Goal: Information Seeking & Learning: Learn about a topic

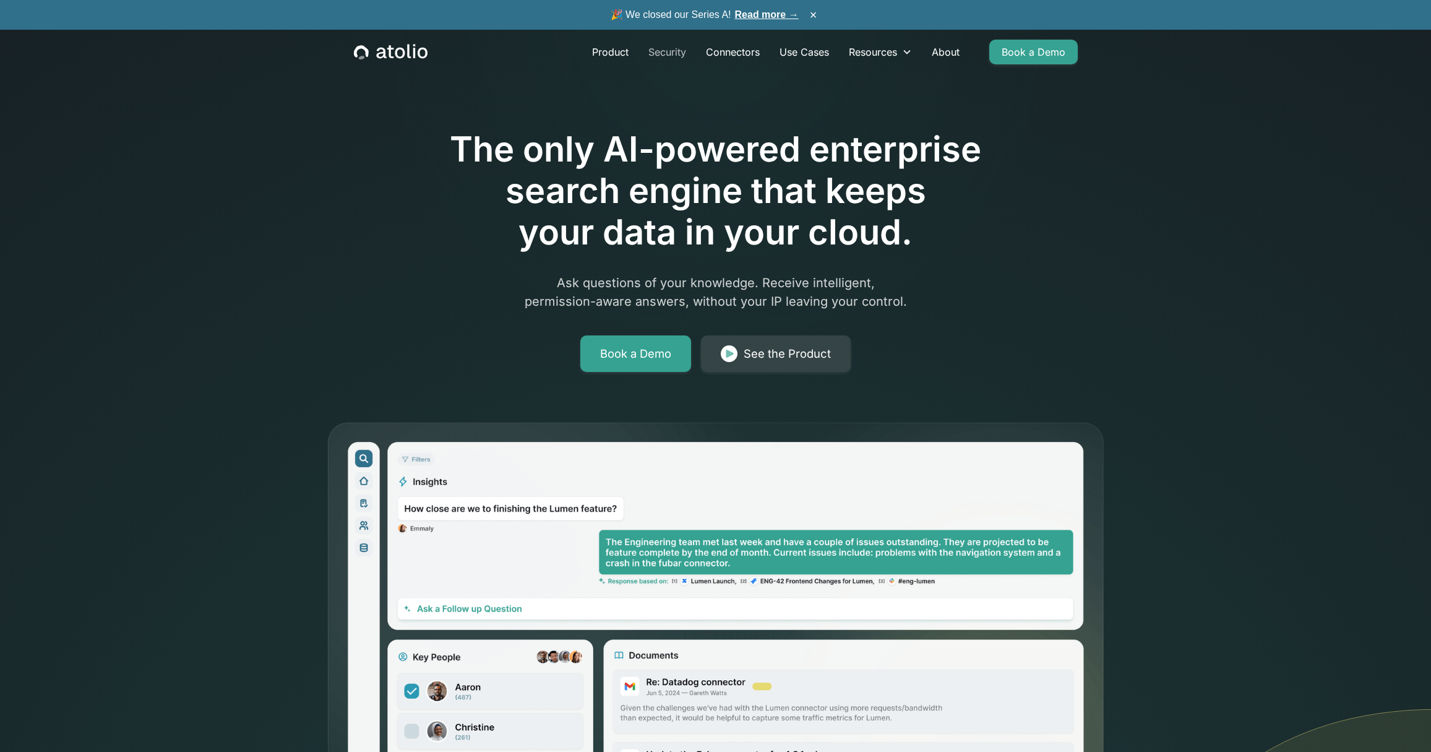
click at [669, 47] on link "Security" at bounding box center [667, 52] width 58 height 25
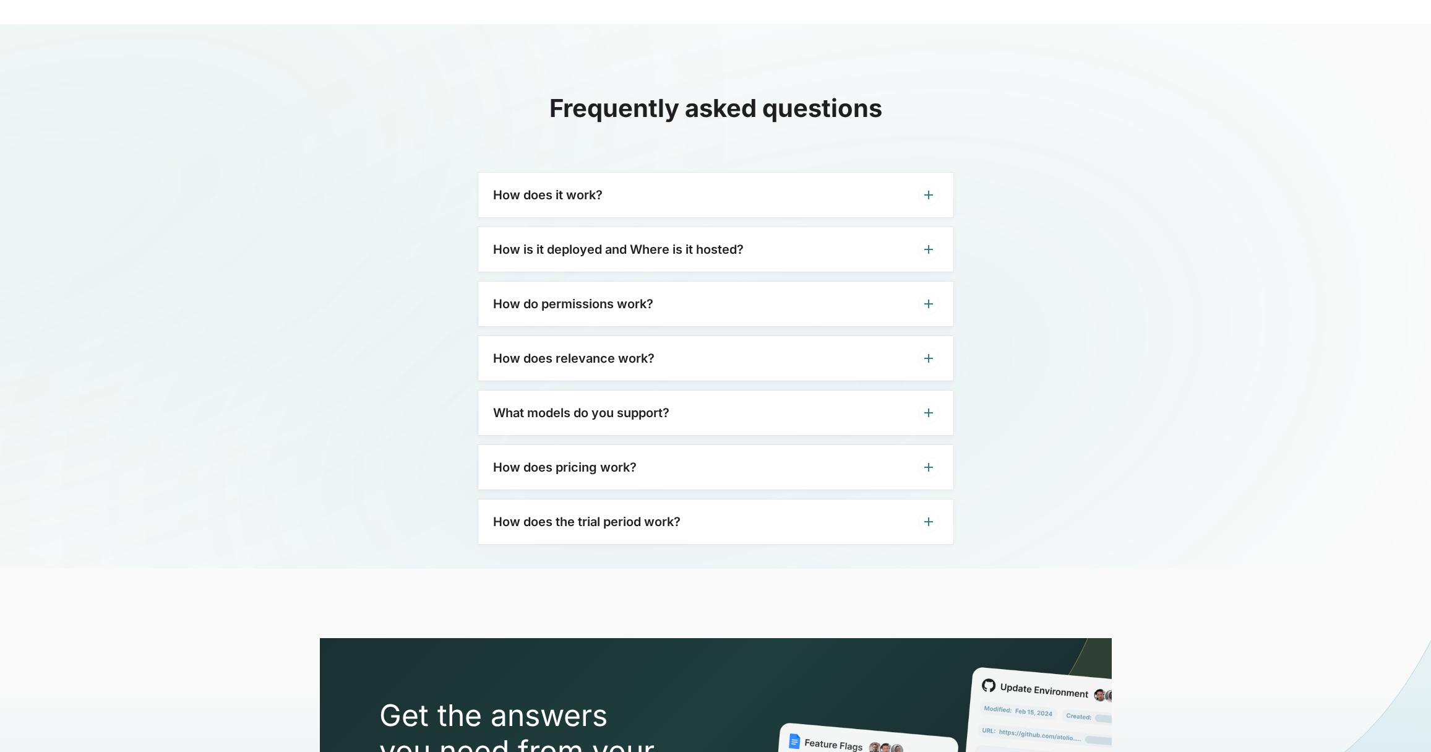
scroll to position [2911, 0]
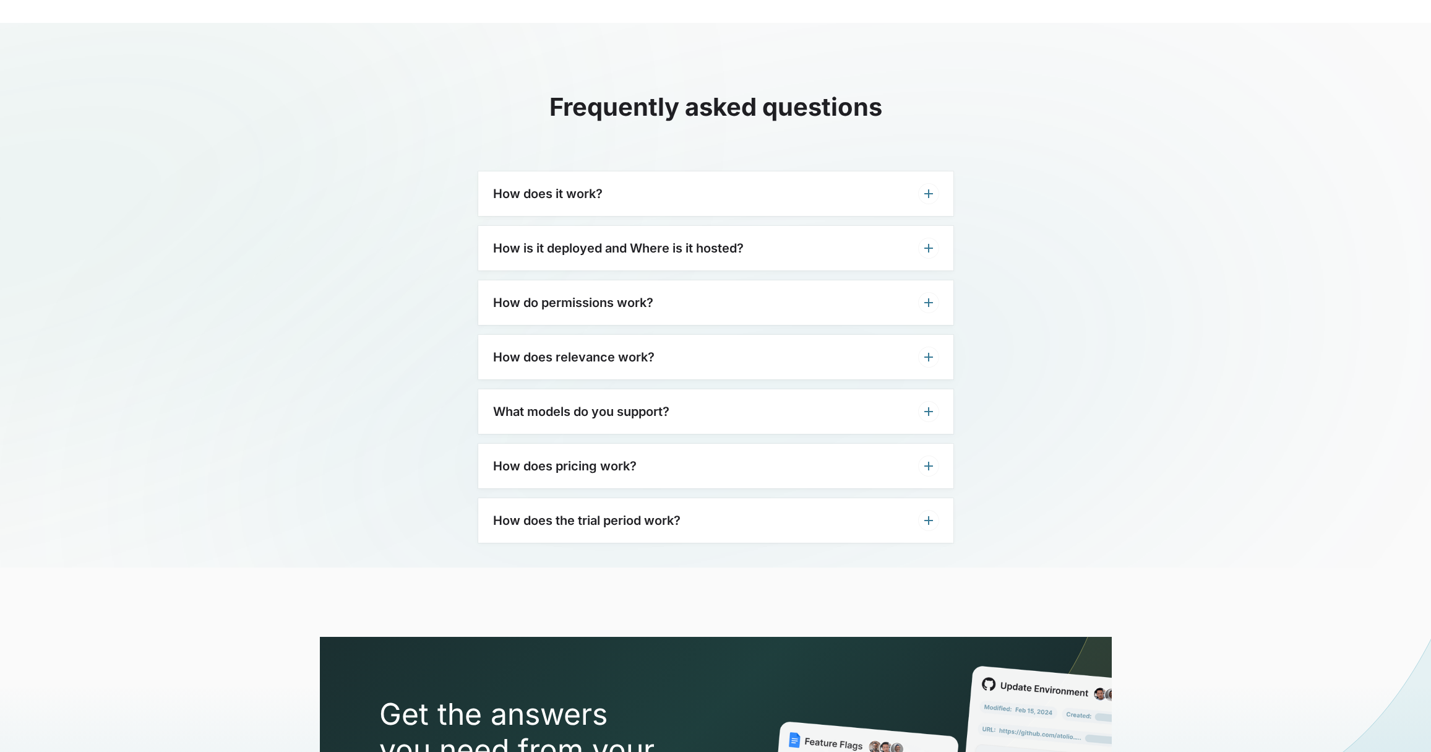
click at [620, 234] on div "How is it deployed and Where is it hosted?" at bounding box center [715, 248] width 475 height 45
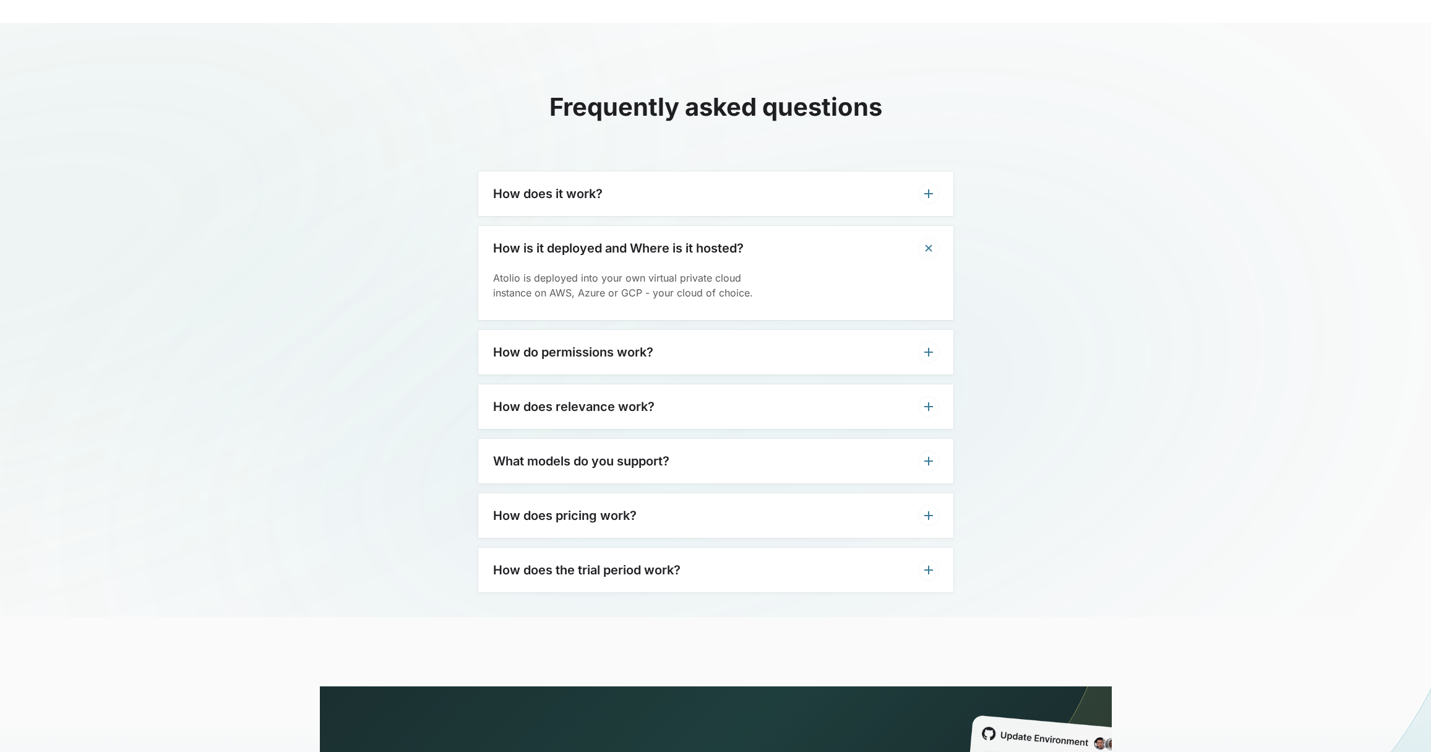
click at [620, 234] on div "How is it deployed and Where is it hosted?" at bounding box center [715, 248] width 475 height 45
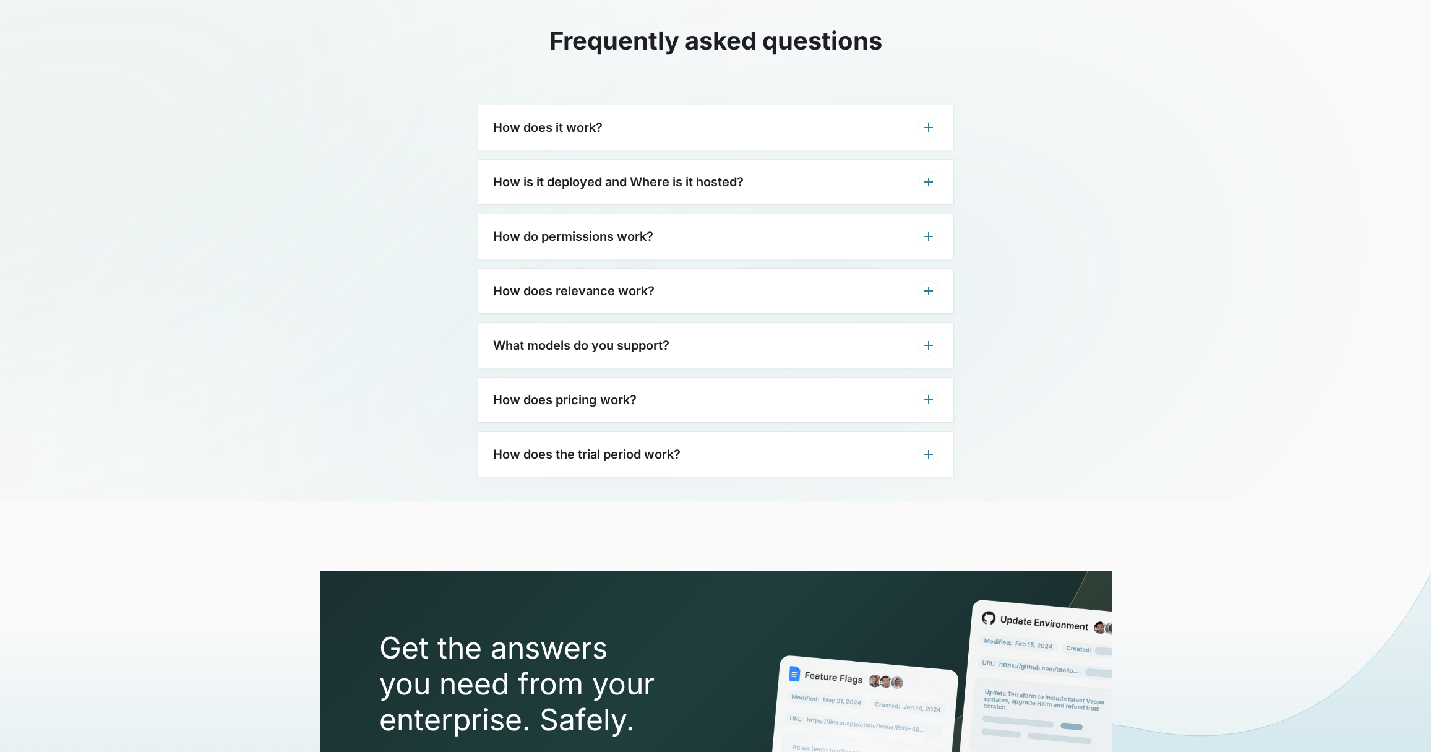
scroll to position [2981, 0]
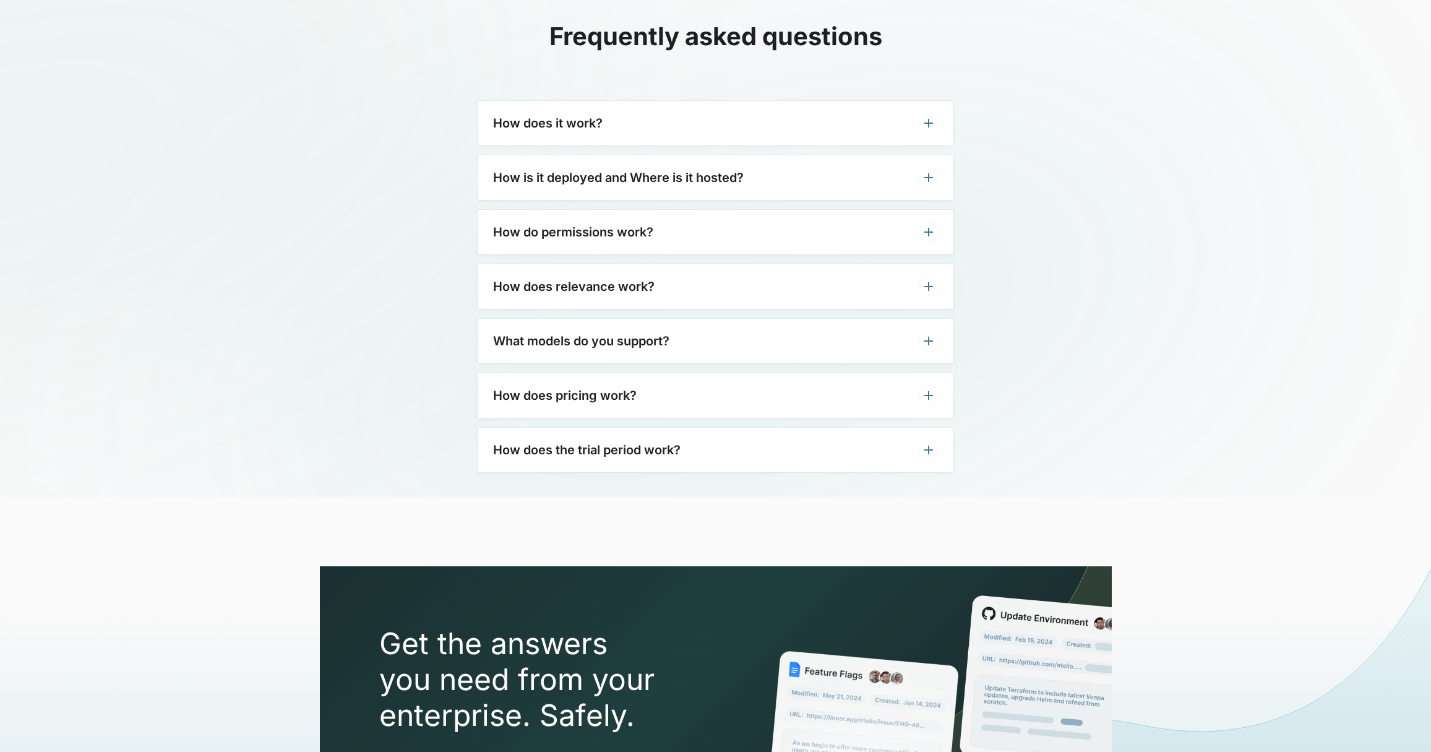
click at [599, 393] on h3 "How does pricing work?" at bounding box center [565, 395] width 144 height 15
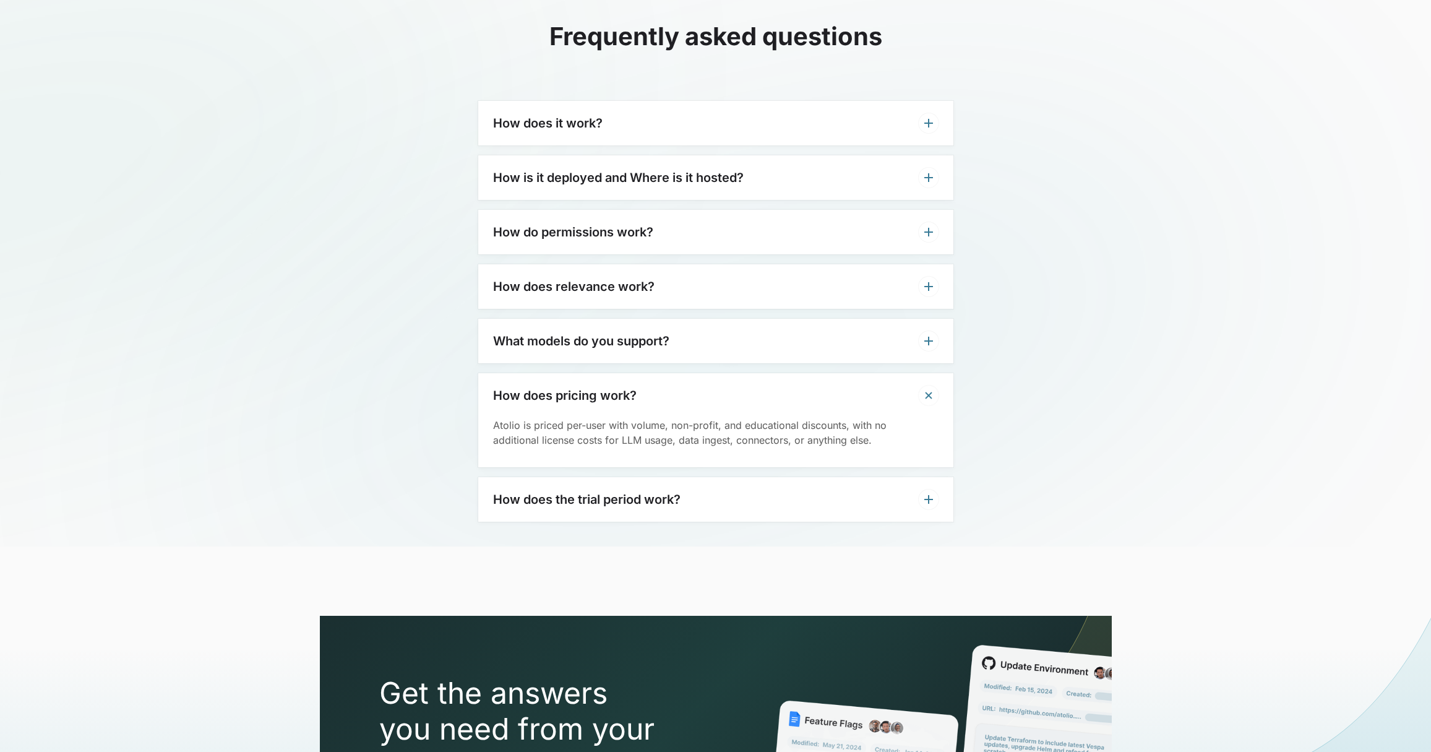
click at [599, 393] on h3 "How does pricing work?" at bounding box center [565, 395] width 144 height 15
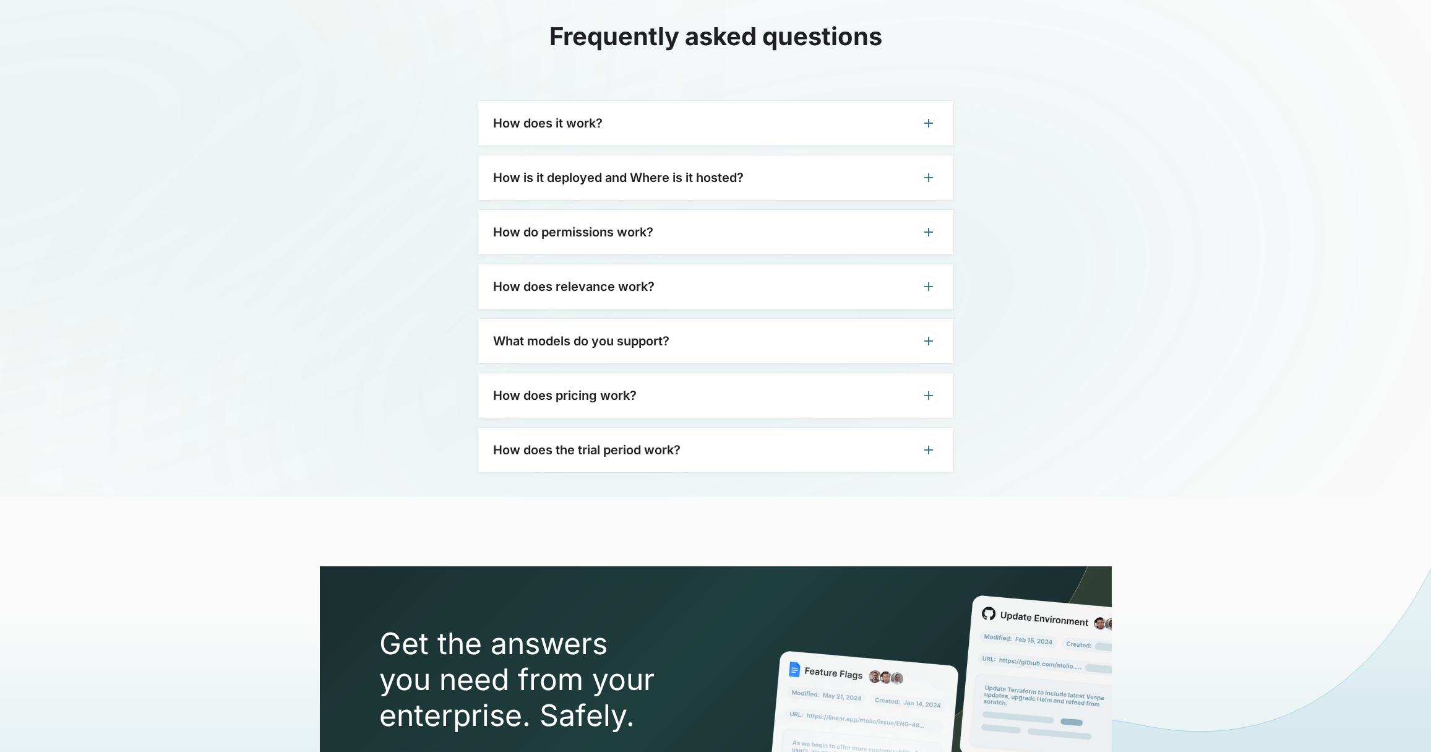
click at [583, 445] on h3 "How does the trial period work?" at bounding box center [586, 449] width 187 height 15
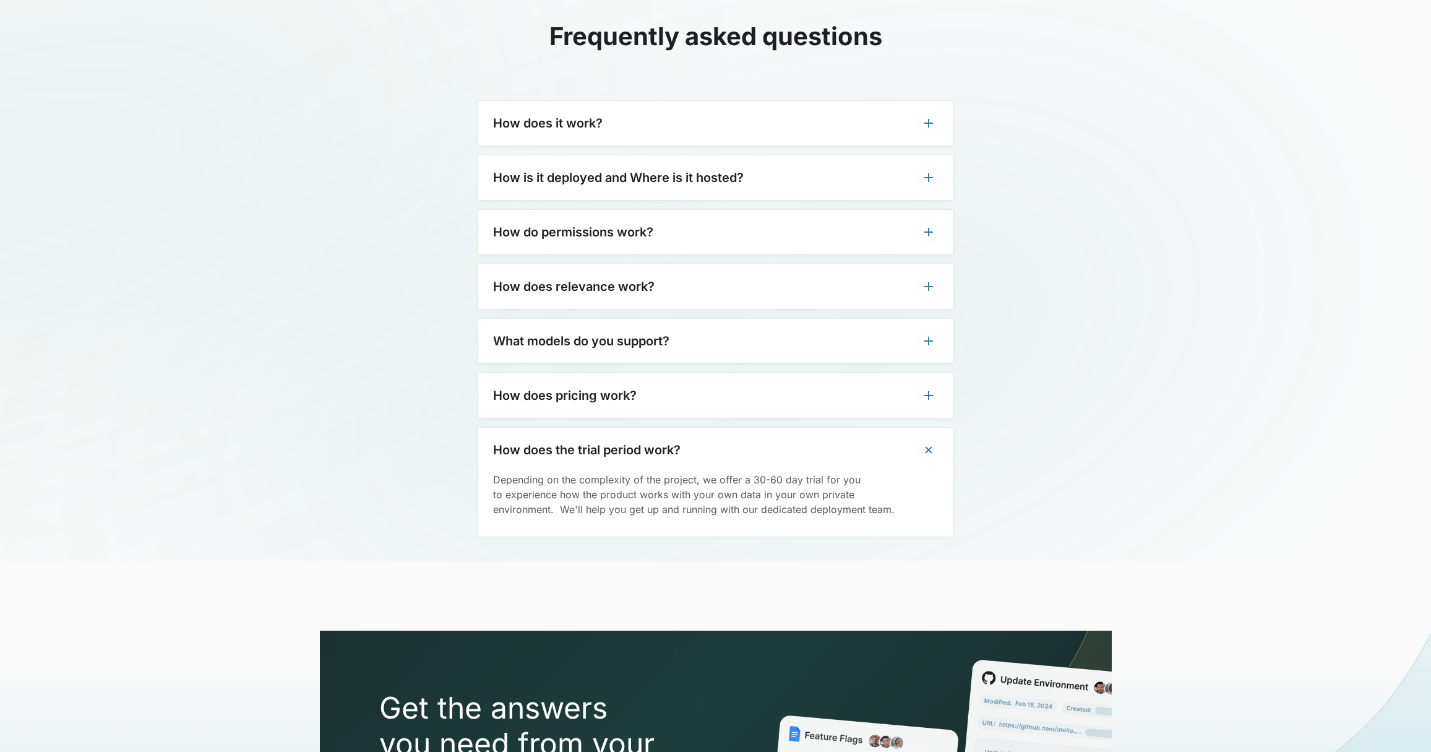
click at [583, 445] on h3 "How does the trial period work?" at bounding box center [586, 449] width 187 height 15
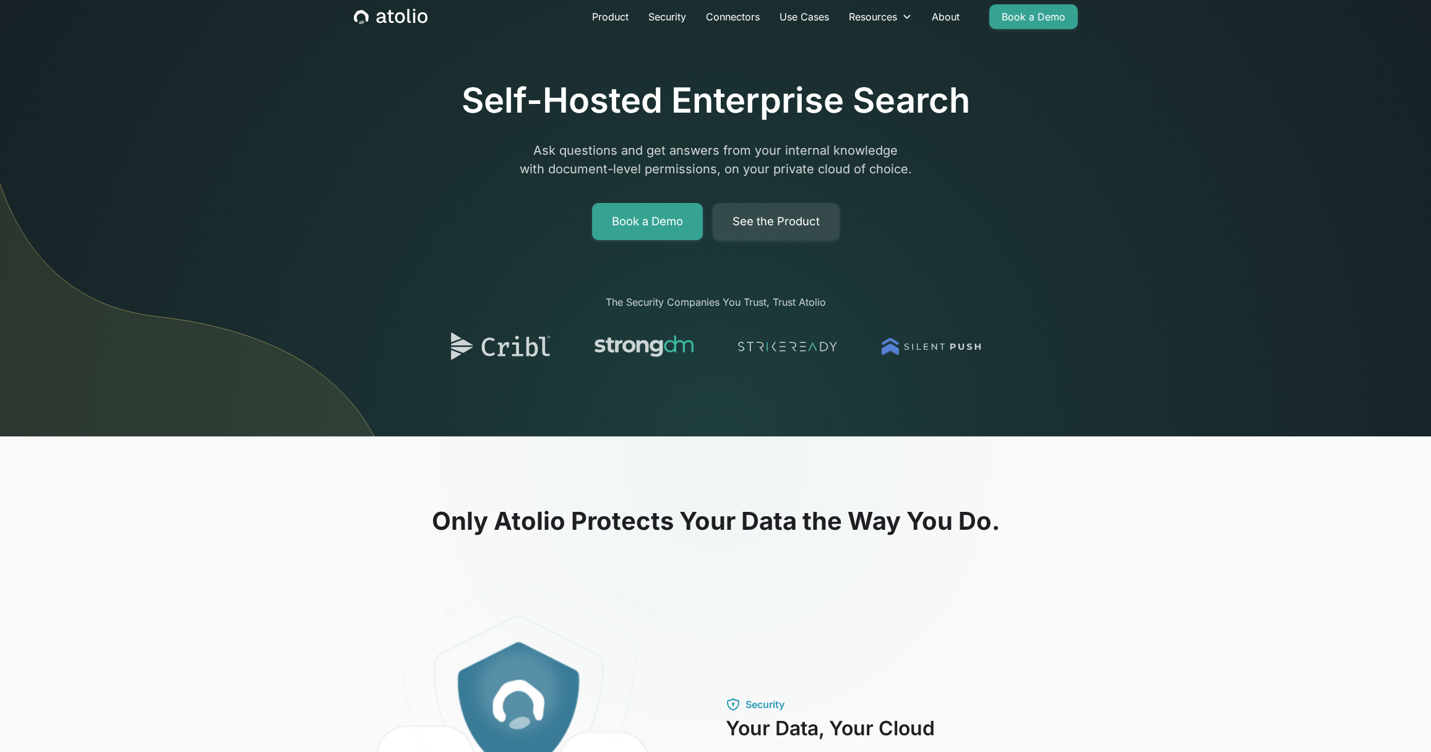
scroll to position [0, 0]
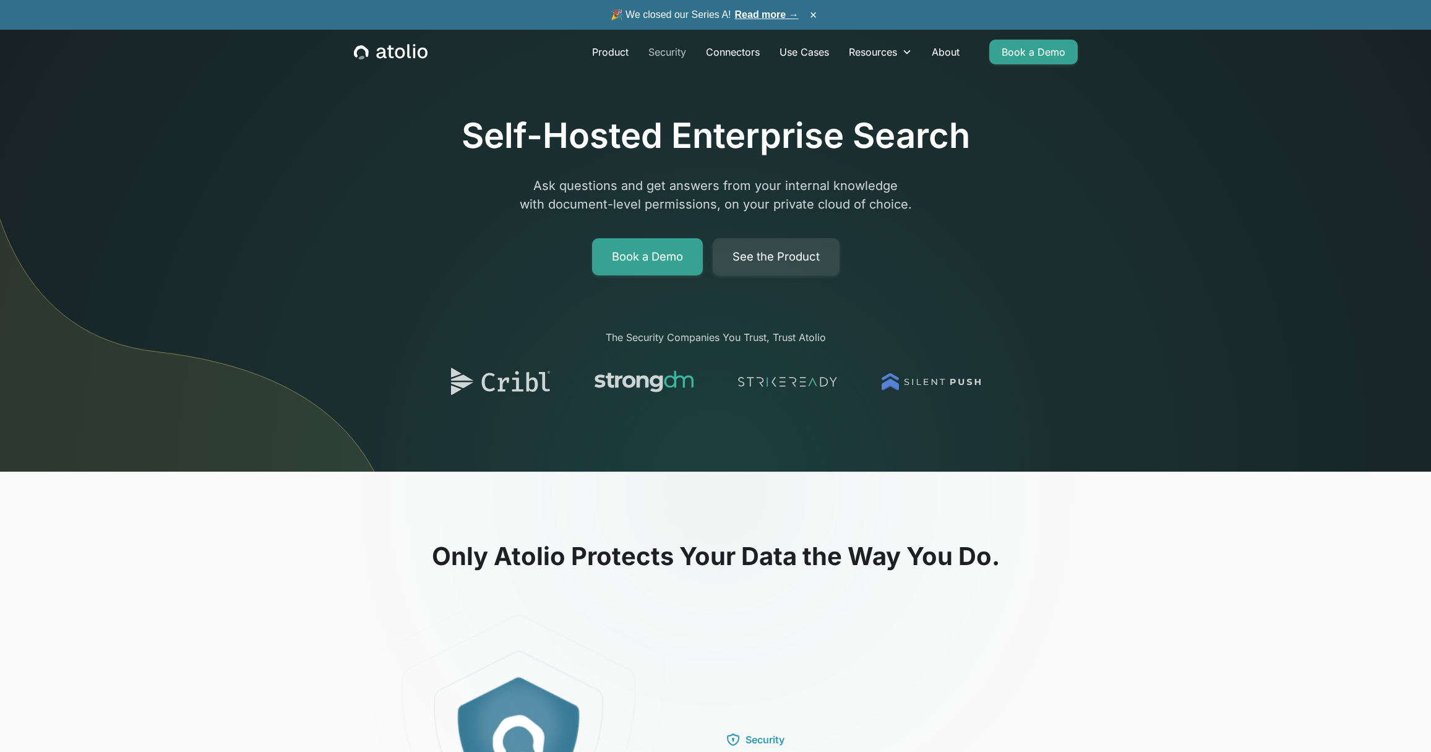
click at [656, 54] on link "Security" at bounding box center [667, 52] width 58 height 25
click at [615, 48] on link "Product" at bounding box center [610, 52] width 56 height 25
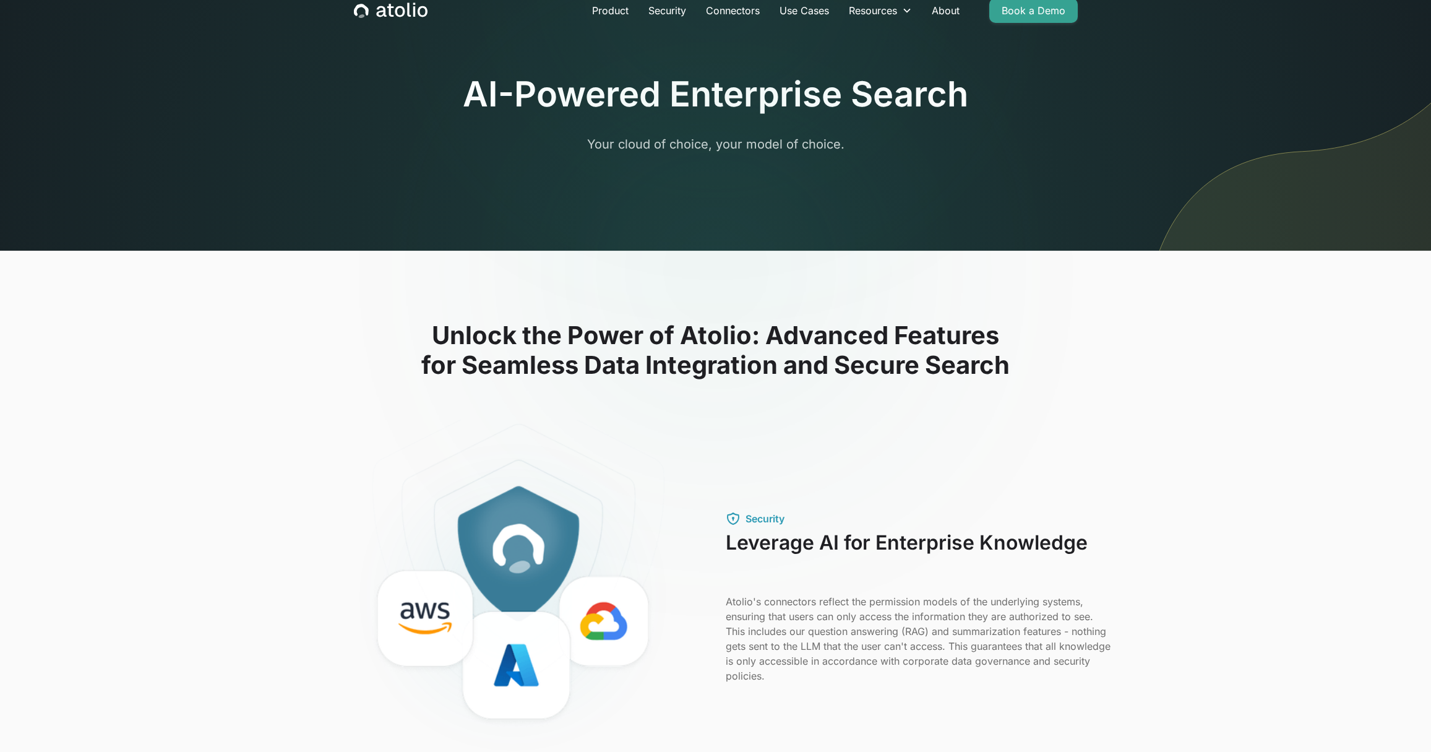
scroll to position [47, 0]
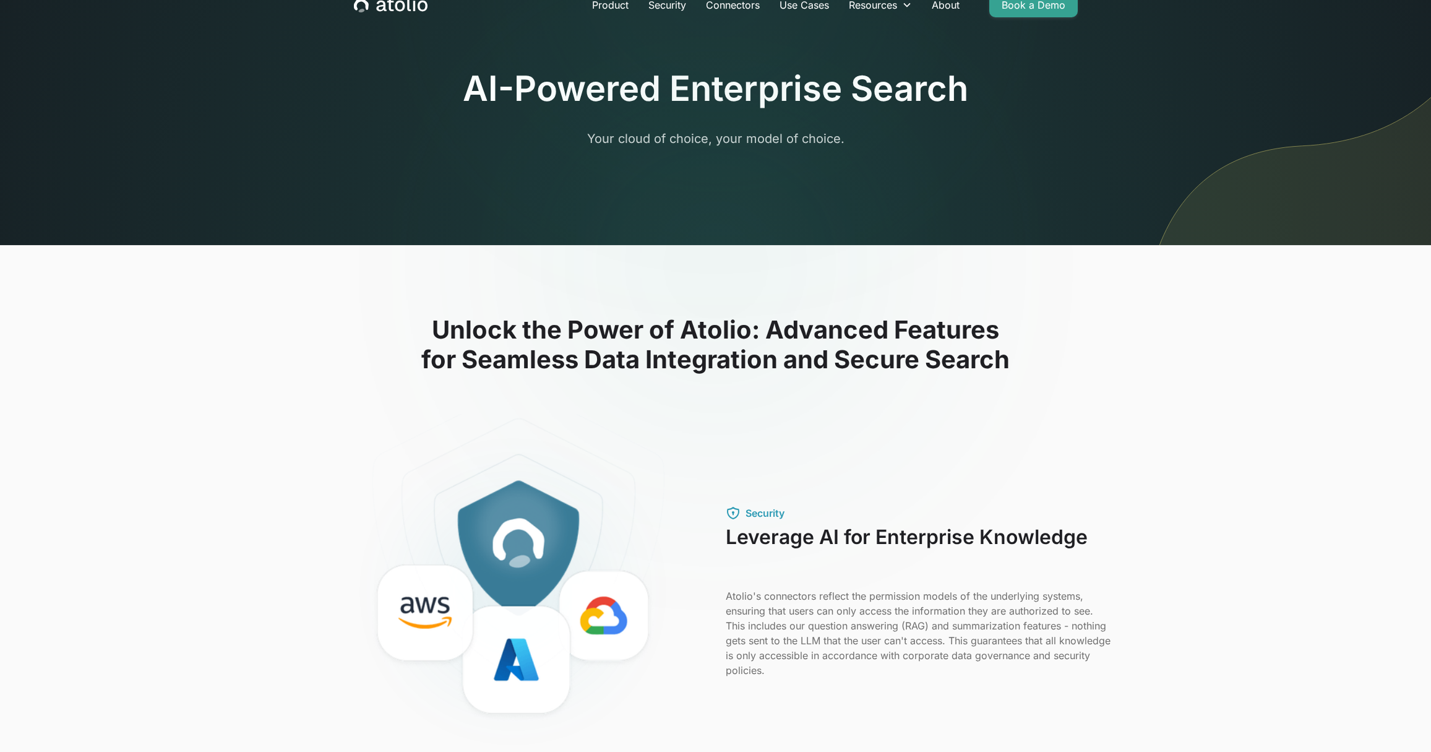
click at [431, 11] on div "Product Security Connectors Use Cases Resources Blog Podcast Case Studies Docum…" at bounding box center [715, 5] width 753 height 45
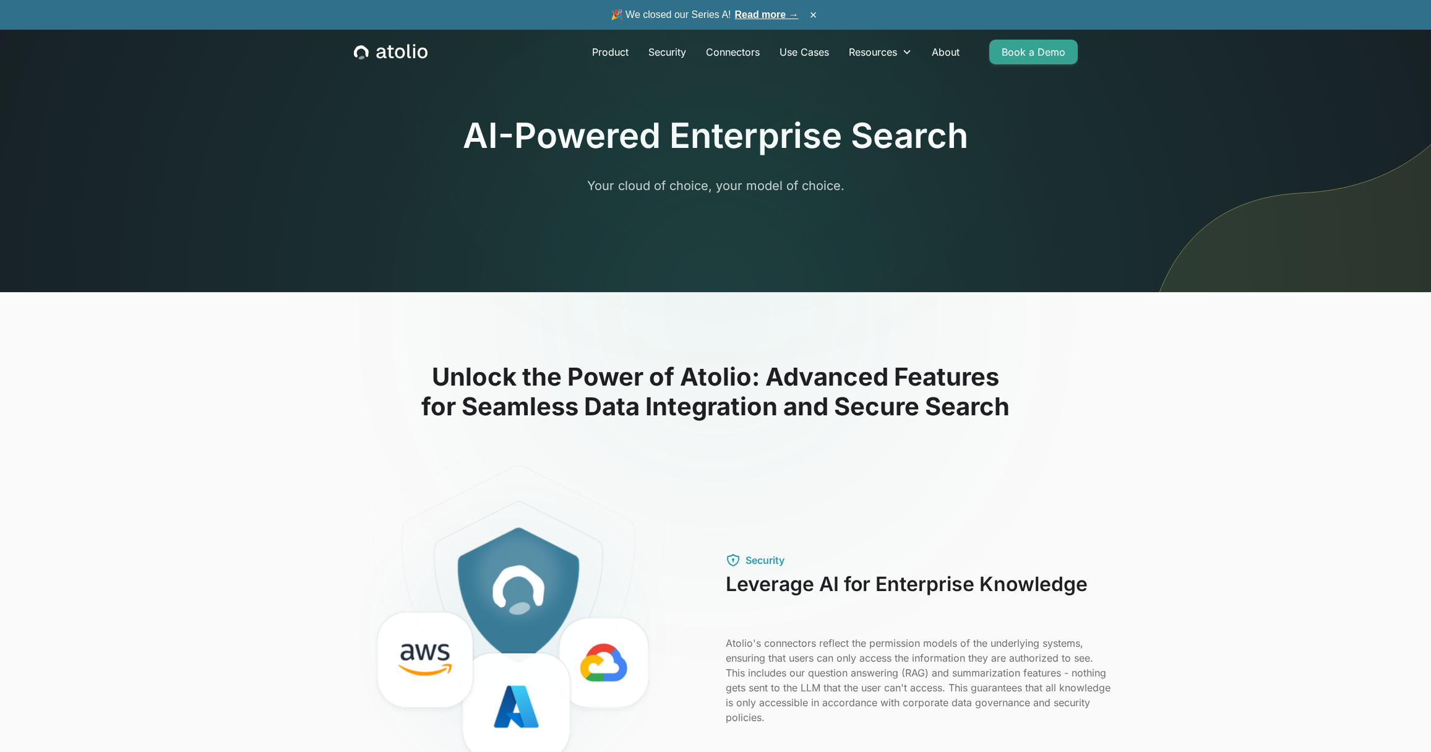
click at [408, 54] on icon "home" at bounding box center [409, 51] width 4 height 14
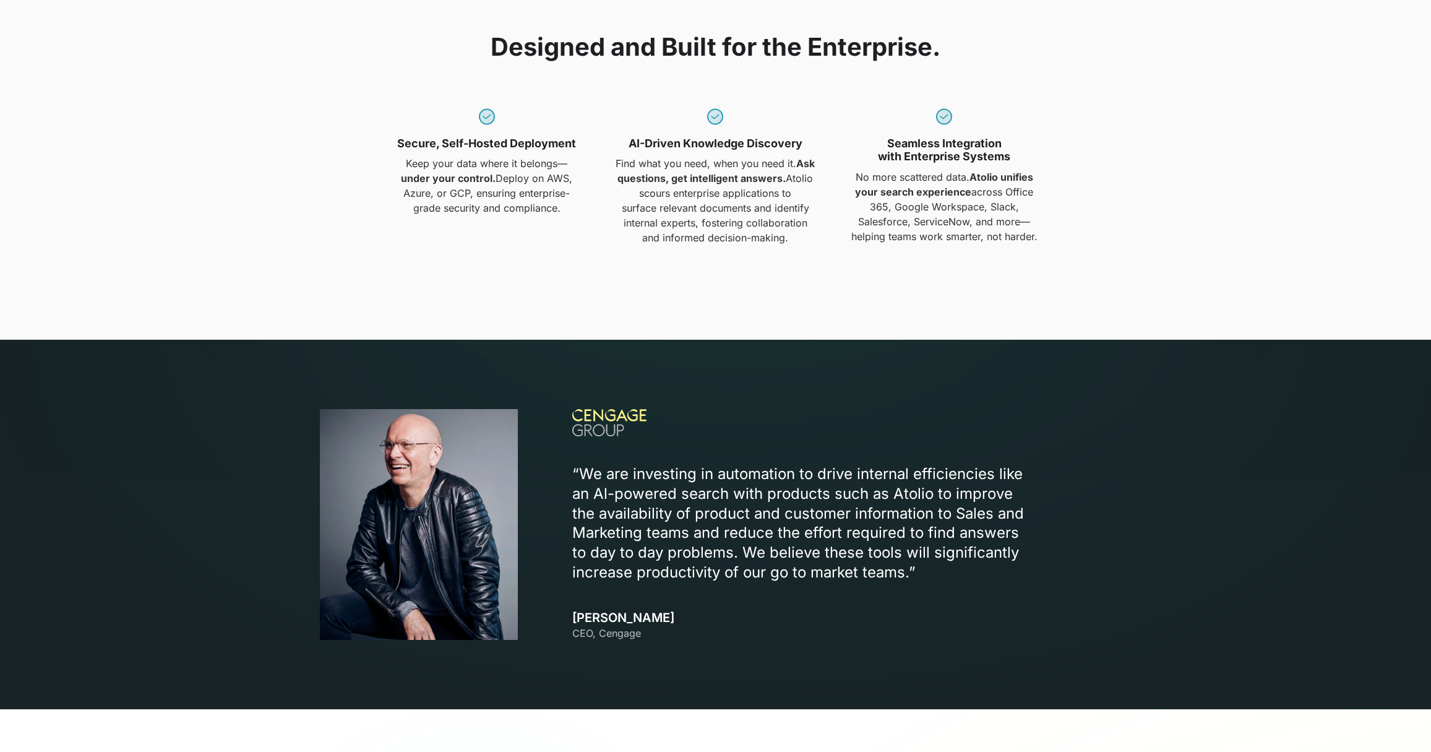
scroll to position [1097, 0]
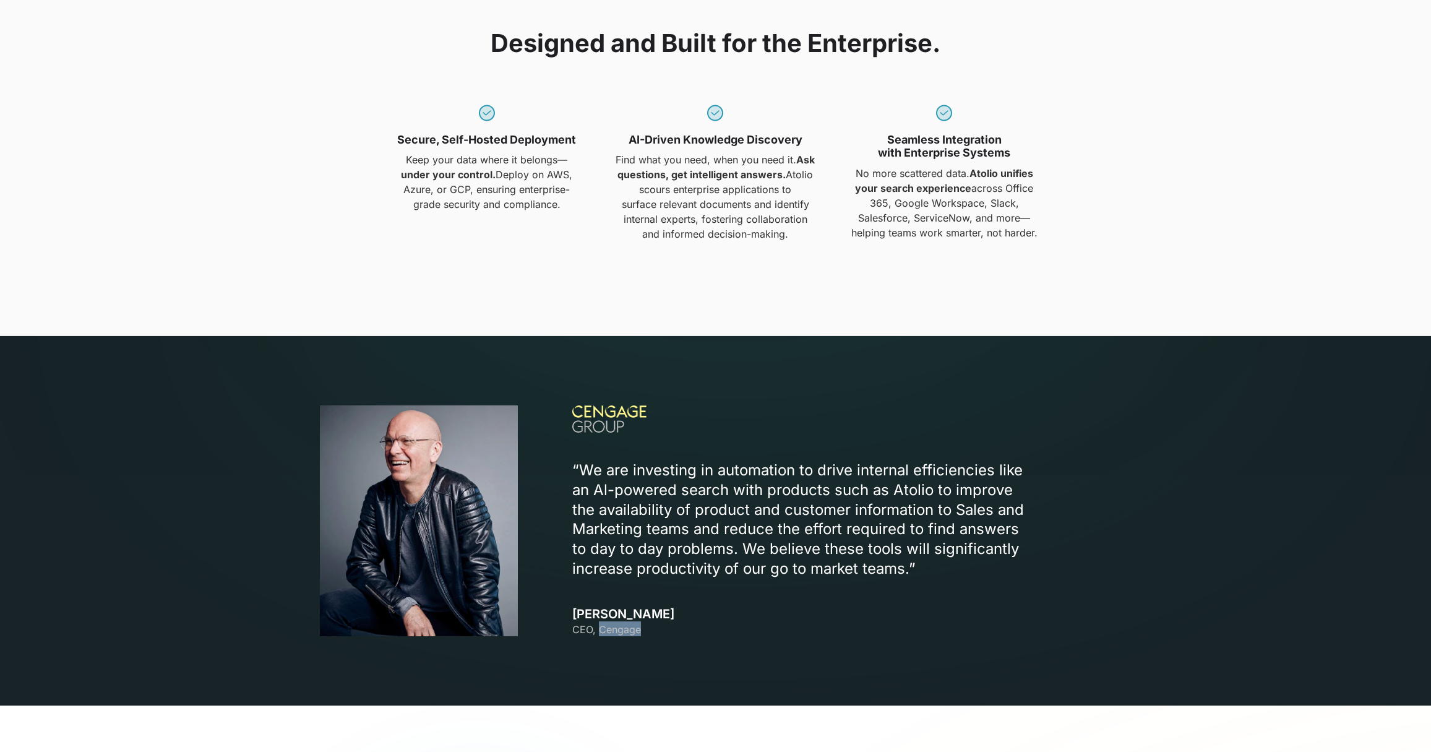
drag, startPoint x: 650, startPoint y: 633, endPoint x: 599, endPoint y: 632, distance: 50.7
click at [599, 632] on h3 "[PERSON_NAME] CEO, Cengage" at bounding box center [623, 621] width 102 height 30
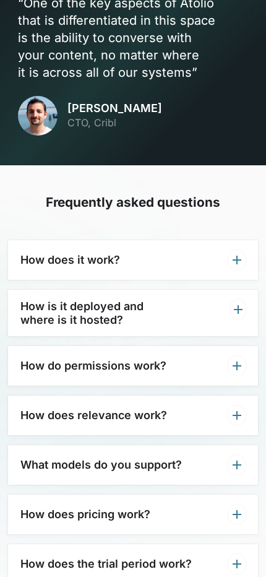
scroll to position [4272, 0]
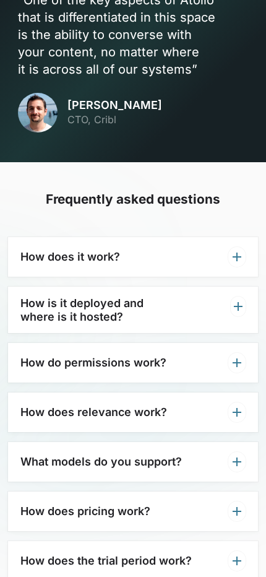
click at [228, 286] on div "How is it deployed and where is it hosted?" at bounding box center [133, 309] width 250 height 46
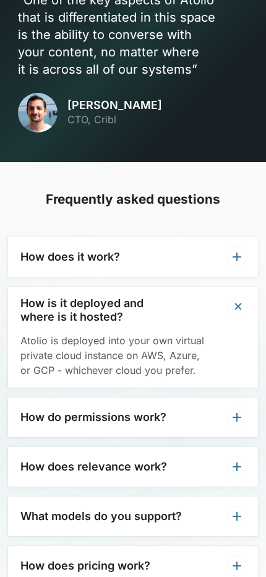
click at [227, 286] on div "How is it deployed and where is it hosted?" at bounding box center [133, 309] width 250 height 46
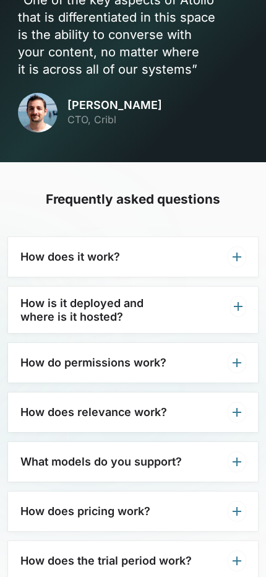
click at [217, 343] on div "How do permissions work?" at bounding box center [133, 363] width 250 height 40
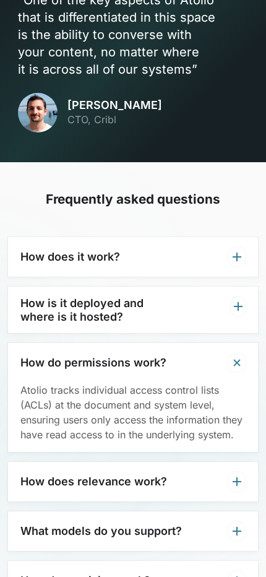
click at [217, 343] on div "How do permissions work?" at bounding box center [133, 363] width 250 height 40
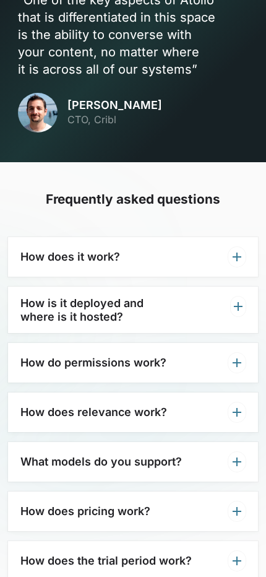
click at [202, 397] on div "How does relevance work?" at bounding box center [133, 412] width 250 height 40
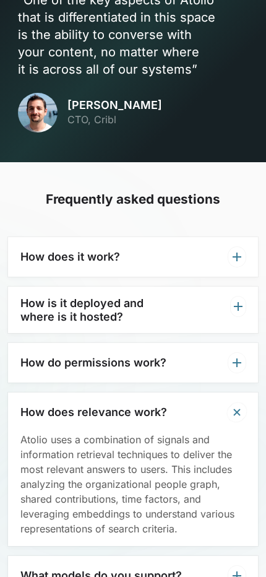
click at [202, 397] on div "How does relevance work?" at bounding box center [133, 412] width 250 height 40
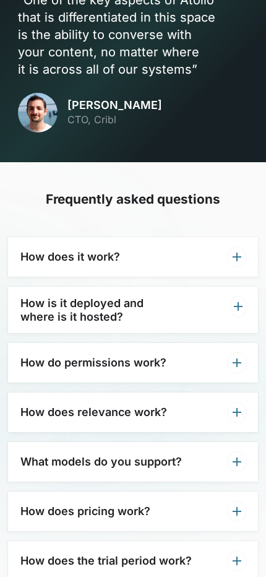
click at [182, 442] on div "What models do you support?" at bounding box center [133, 462] width 250 height 40
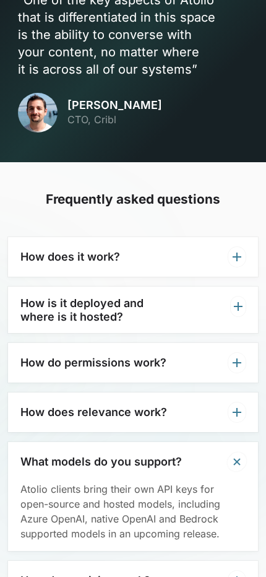
click at [182, 442] on div "What models do you support?" at bounding box center [133, 462] width 250 height 40
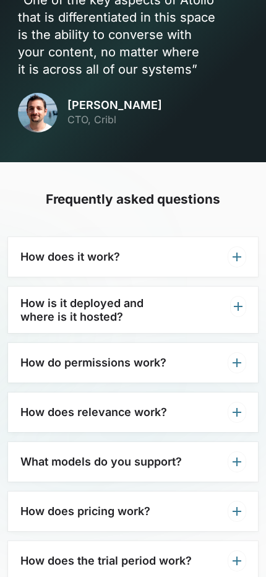
click at [163, 491] on div "How does pricing work?" at bounding box center [133, 511] width 250 height 40
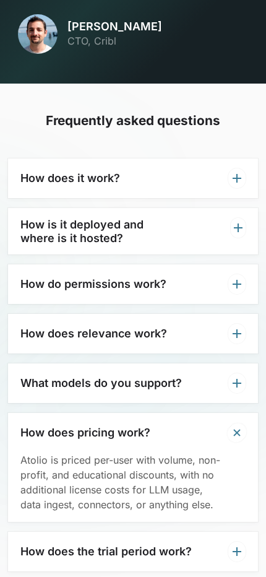
scroll to position [4354, 0]
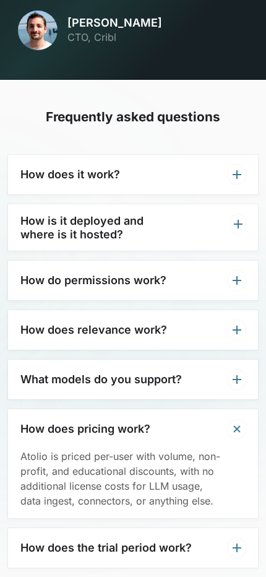
click at [153, 541] on h3 "How does the trial period work?" at bounding box center [105, 548] width 171 height 14
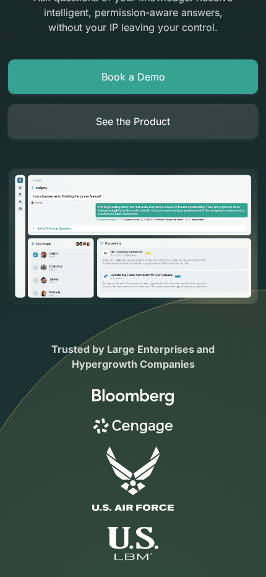
scroll to position [0, 0]
